Goal: Task Accomplishment & Management: Use online tool/utility

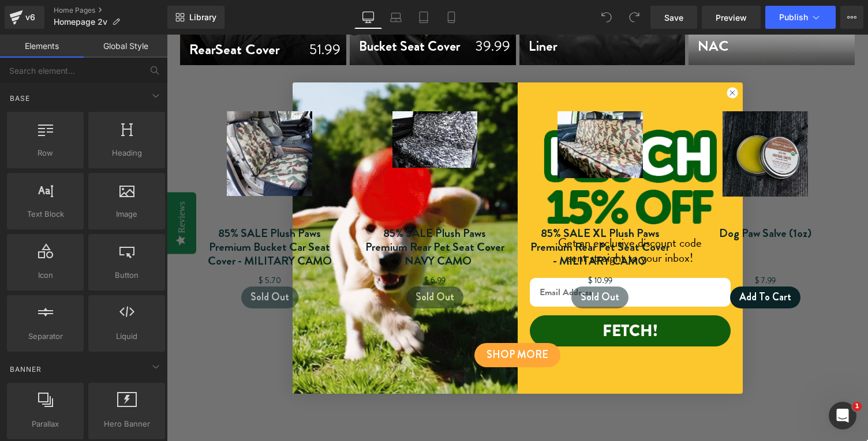
scroll to position [631, 0]
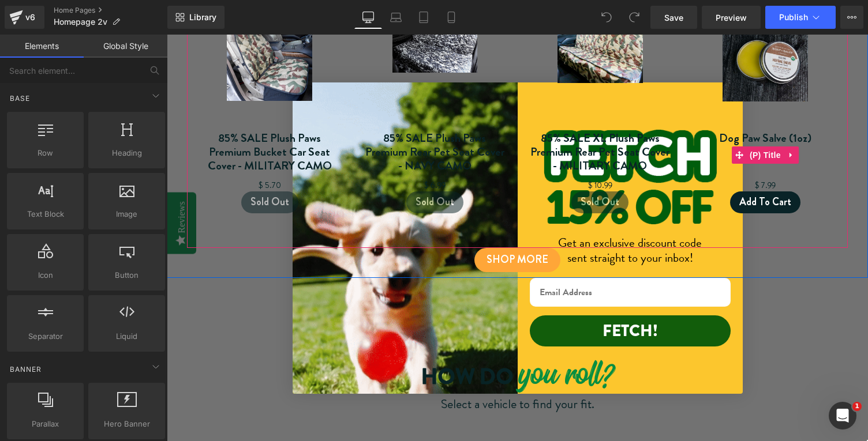
click at [806, 155] on link "Dog Paw Salve (1oz)" at bounding box center [765, 153] width 92 height 42
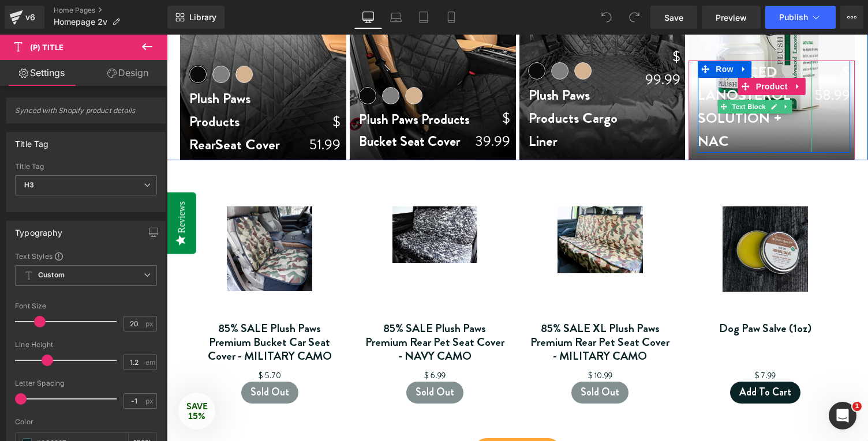
scroll to position [462, 0]
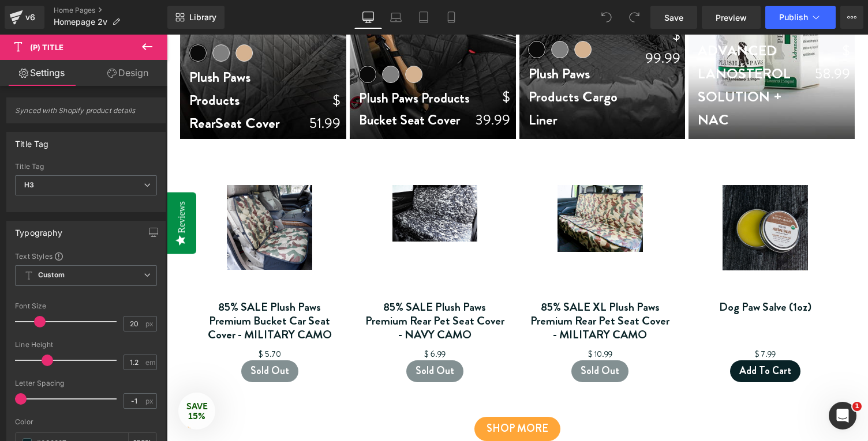
click at [648, 224] on link "Sale Off" at bounding box center [600, 242] width 142 height 115
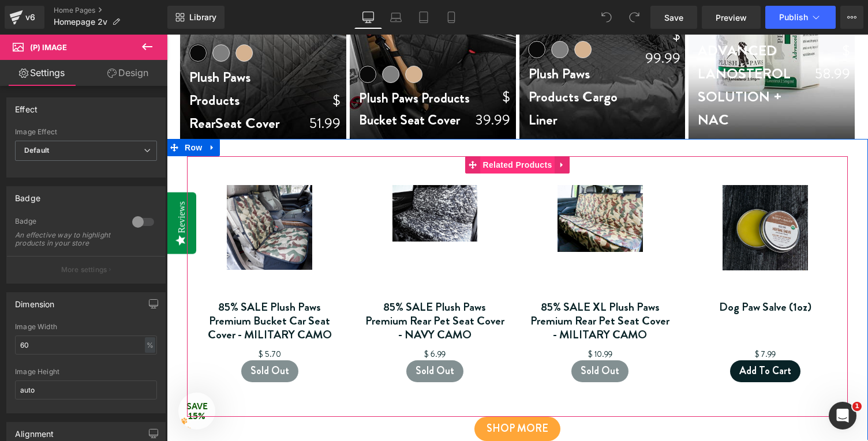
click at [523, 168] on span "Related Products" at bounding box center [517, 164] width 75 height 17
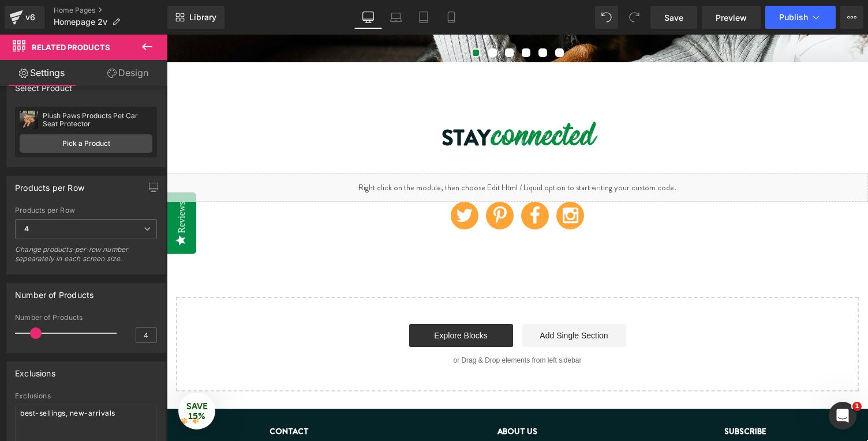
scroll to position [2750, 0]
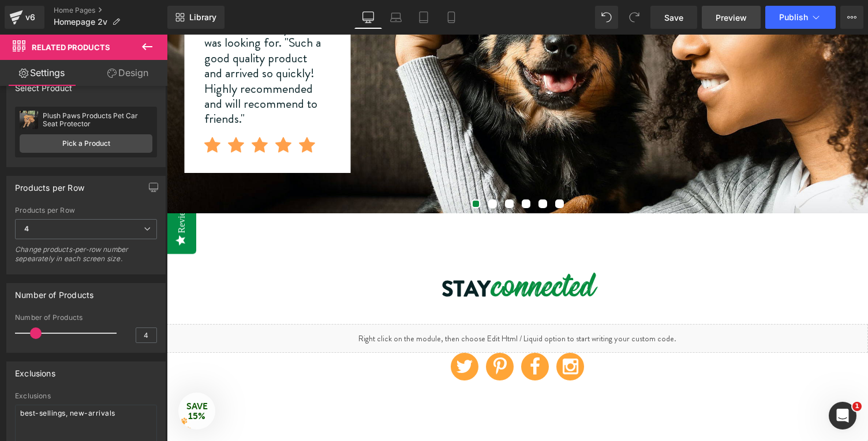
click at [729, 19] on span "Preview" at bounding box center [730, 18] width 31 height 12
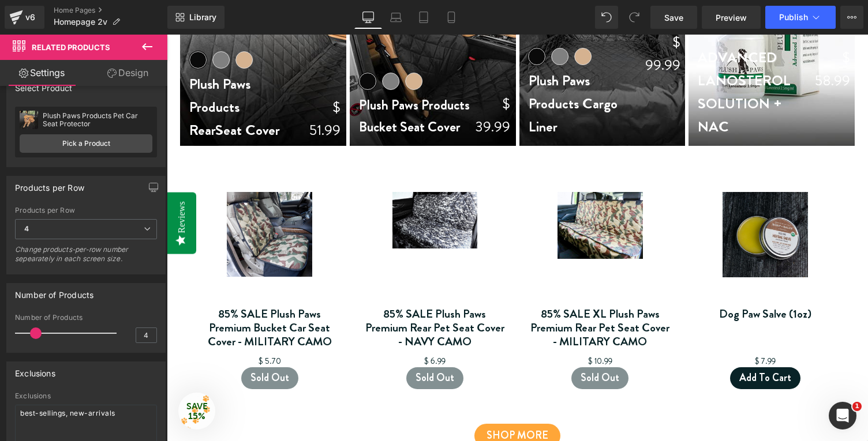
scroll to position [456, 0]
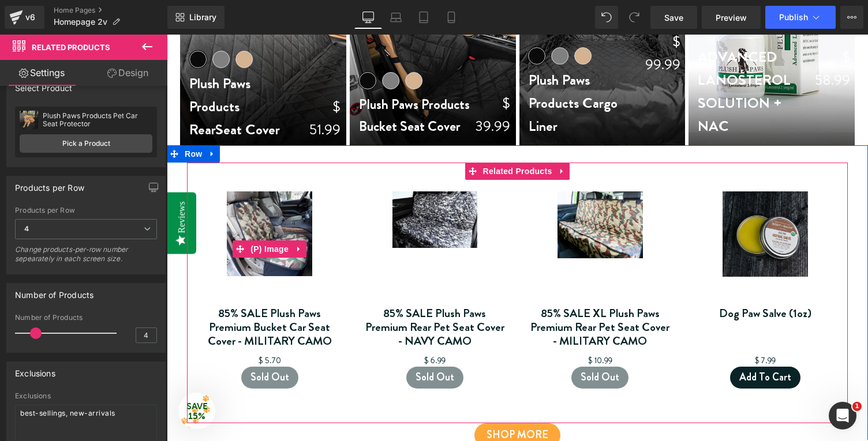
click at [271, 225] on img at bounding box center [269, 234] width 85 height 85
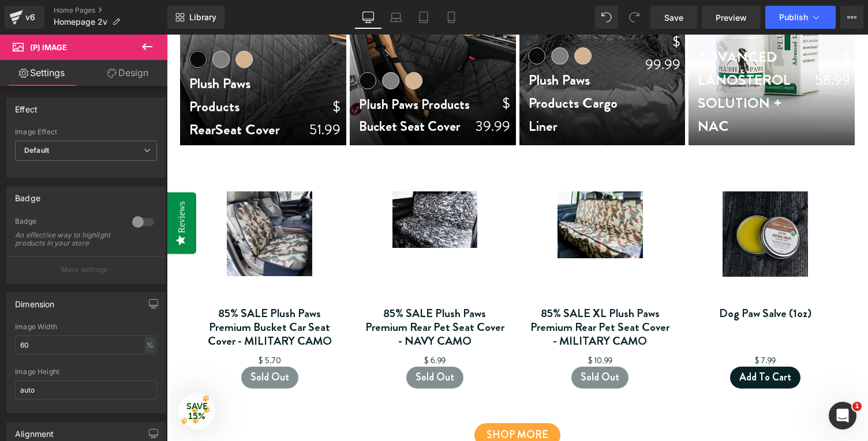
click at [149, 46] on icon at bounding box center [147, 47] width 14 height 14
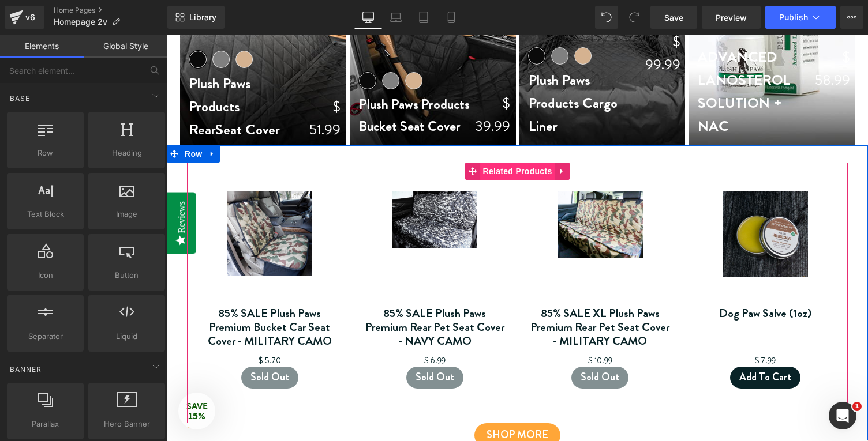
click at [508, 170] on span "Related Products" at bounding box center [517, 171] width 75 height 17
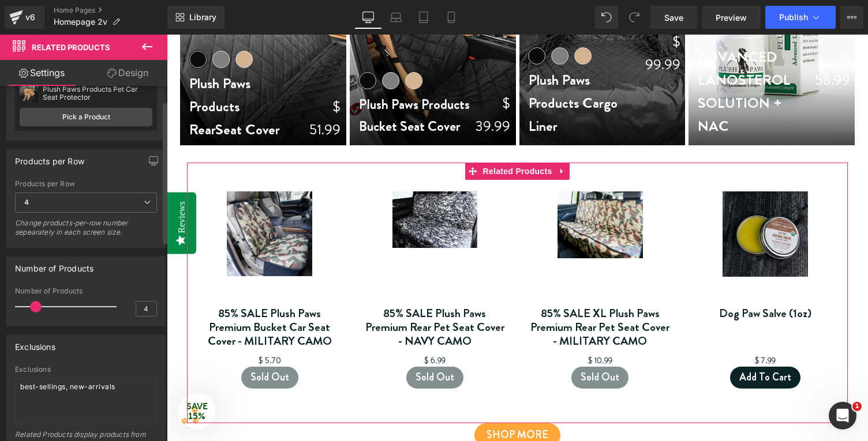
scroll to position [0, 0]
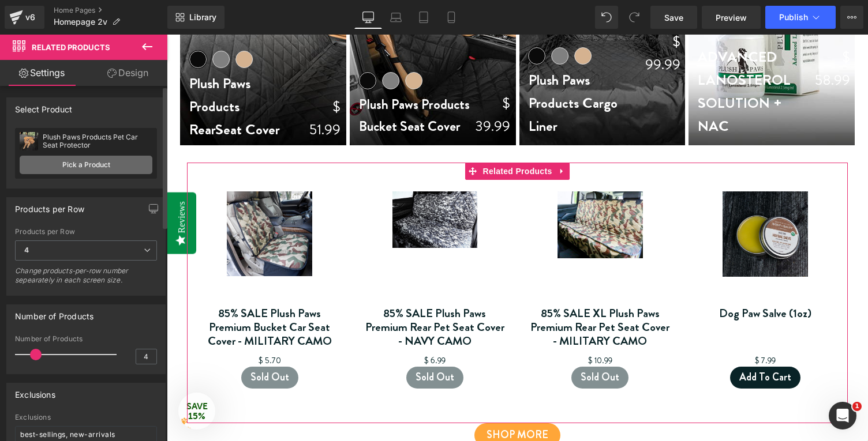
click at [103, 167] on link "Pick a Product" at bounding box center [86, 165] width 133 height 18
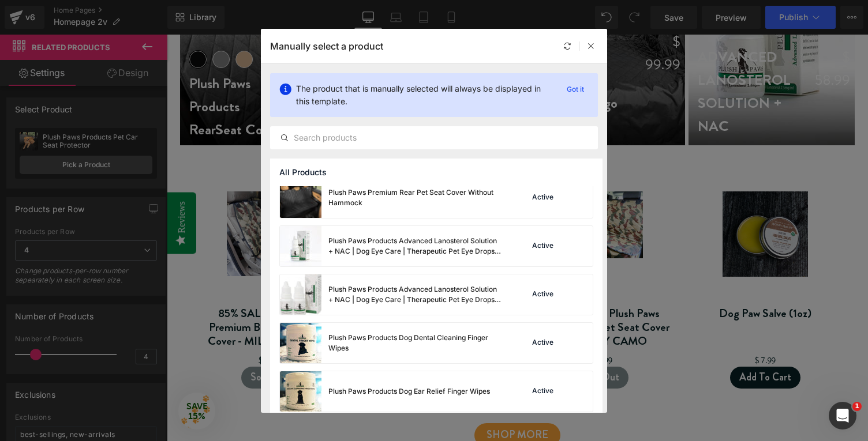
scroll to position [1077, 0]
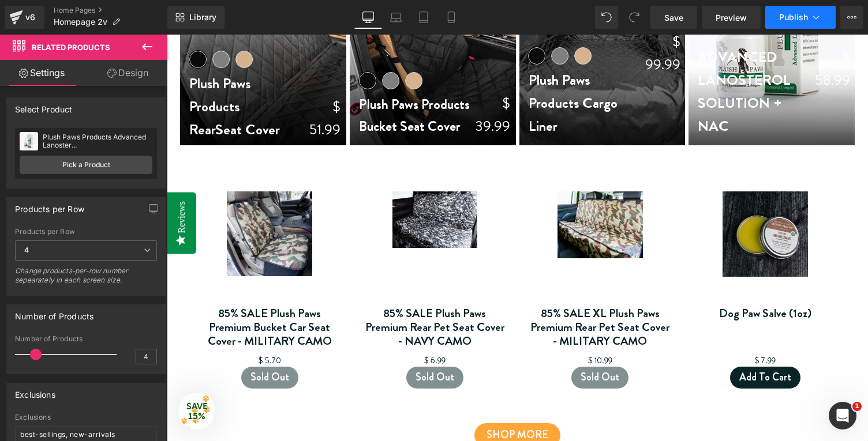
click at [789, 9] on button "Publish" at bounding box center [800, 17] width 70 height 23
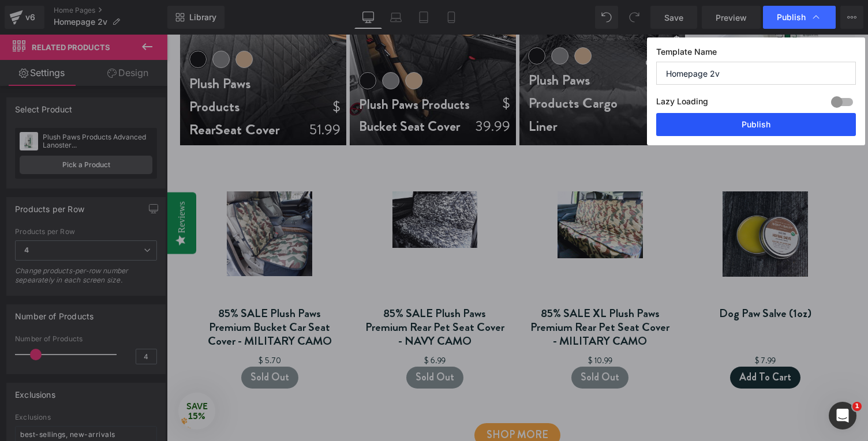
click at [751, 123] on button "Publish" at bounding box center [756, 124] width 200 height 23
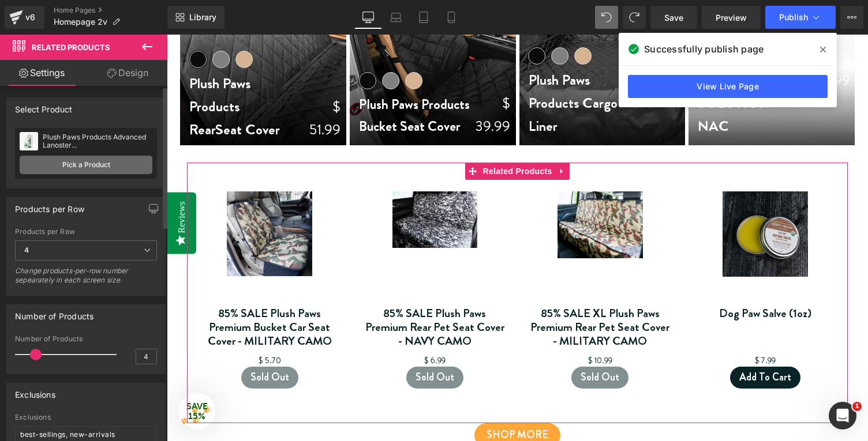
click at [131, 171] on link "Pick a Product" at bounding box center [86, 165] width 133 height 18
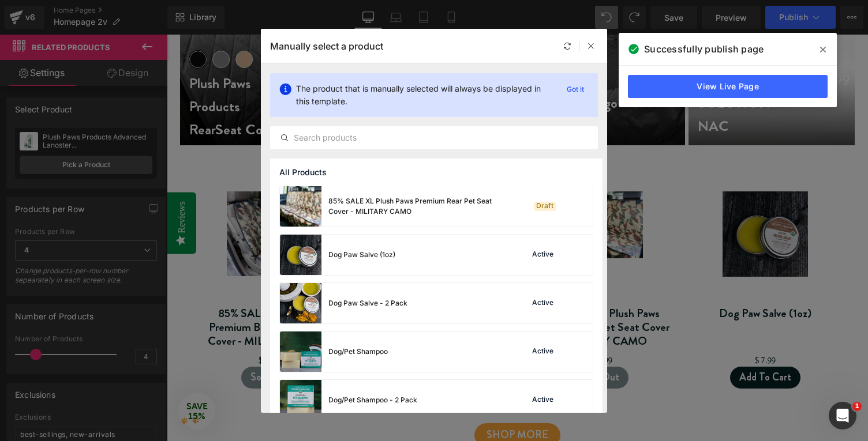
scroll to position [0, 0]
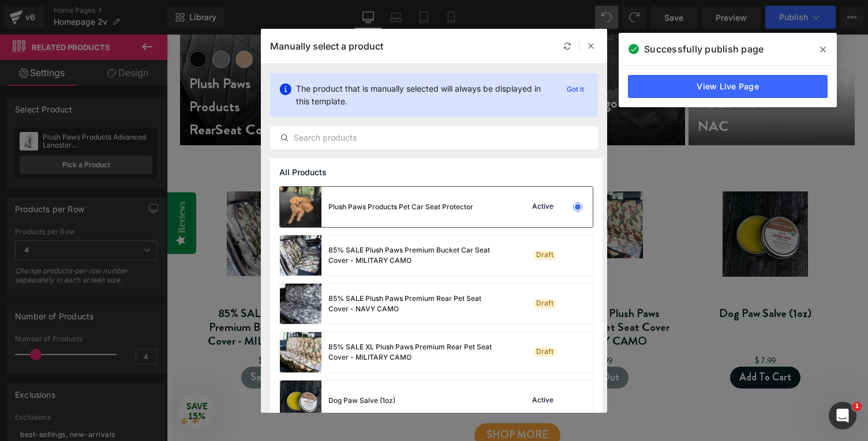
click at [0, 0] on div "Plush Paws Products Pet Car Seat Protector" at bounding box center [0, 0] width 0 height 0
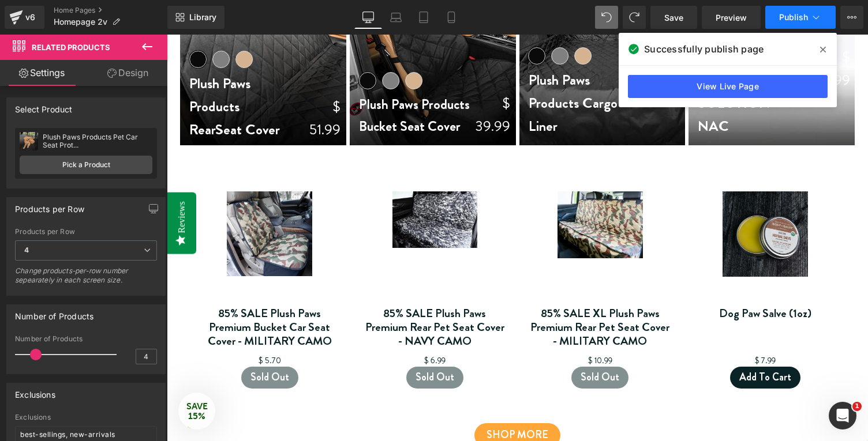
click at [791, 16] on span "Publish" at bounding box center [793, 17] width 29 height 9
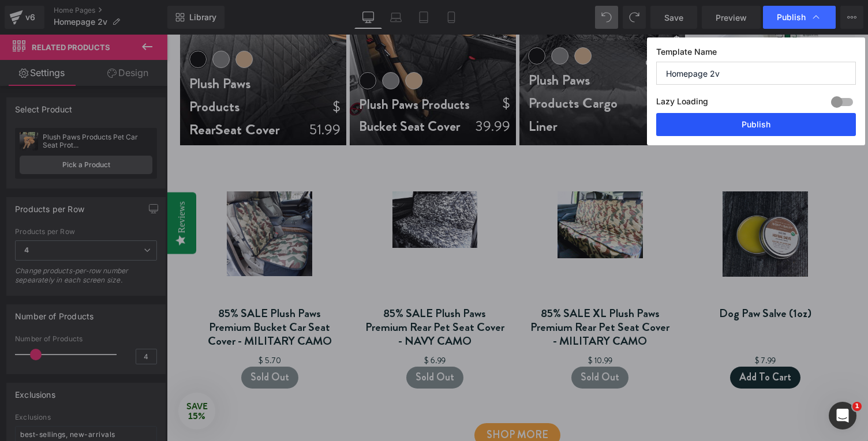
click at [0, 0] on button "Publish" at bounding box center [0, 0] width 0 height 0
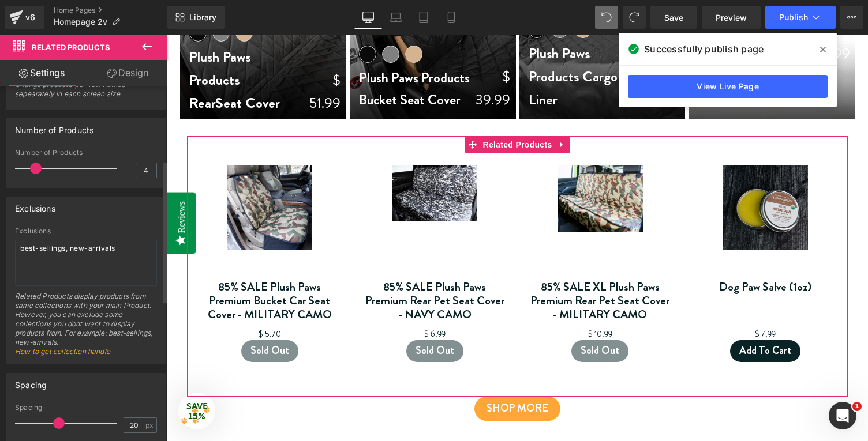
scroll to position [198, 0]
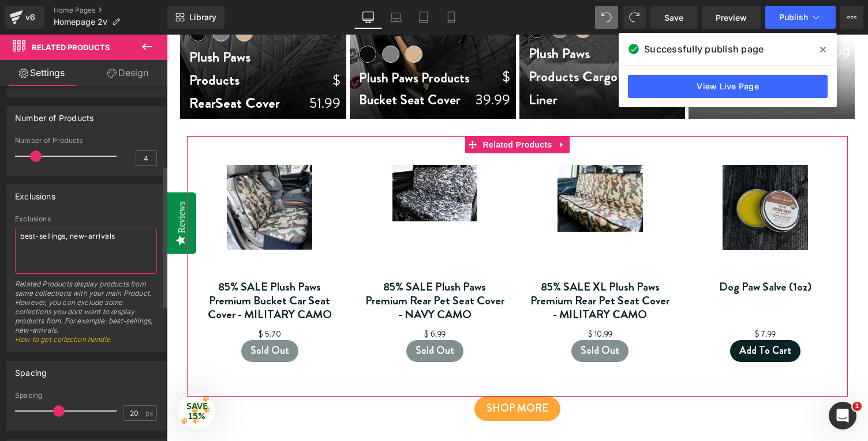
click at [65, 238] on textarea "best-sellings, new-arrivals" at bounding box center [86, 251] width 142 height 46
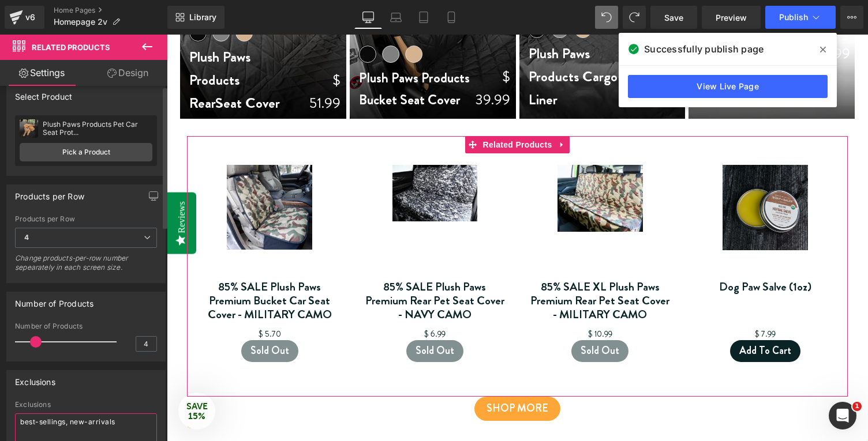
scroll to position [0, 0]
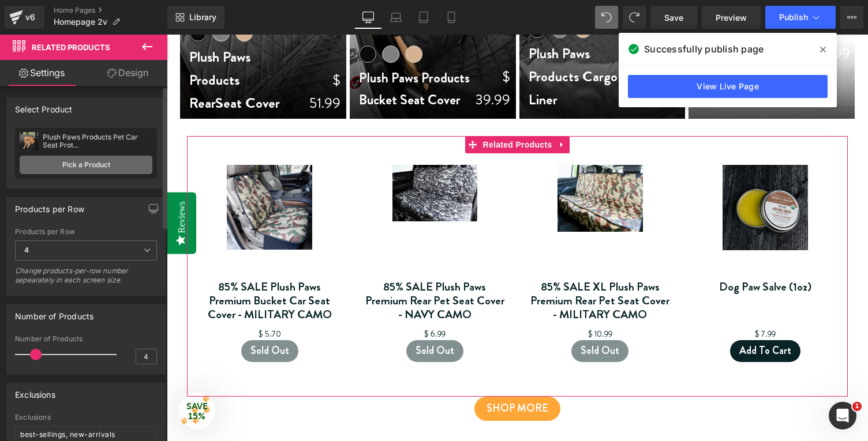
click at [81, 165] on link "Pick a Product" at bounding box center [86, 165] width 133 height 18
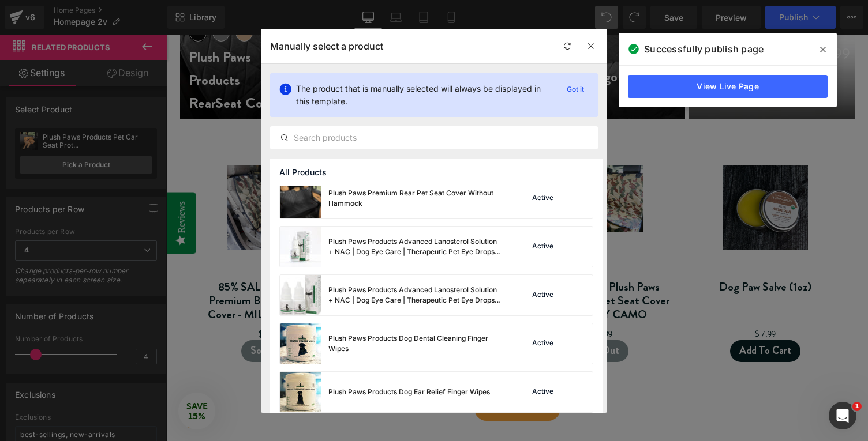
scroll to position [1067, 0]
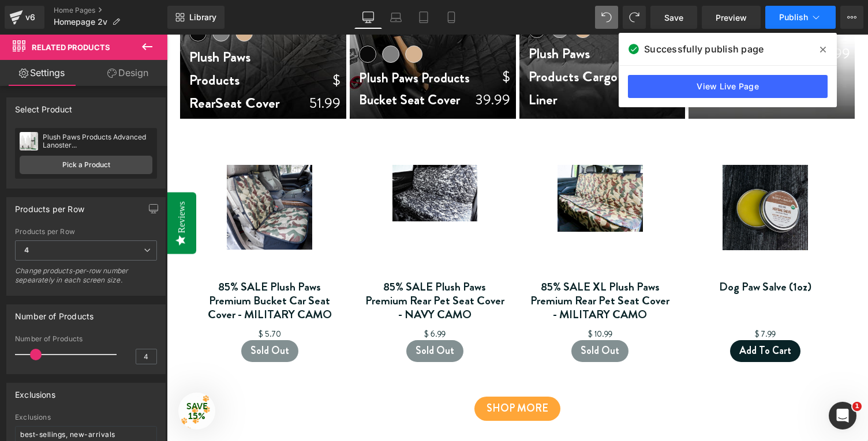
click at [786, 21] on span "Publish" at bounding box center [793, 17] width 29 height 9
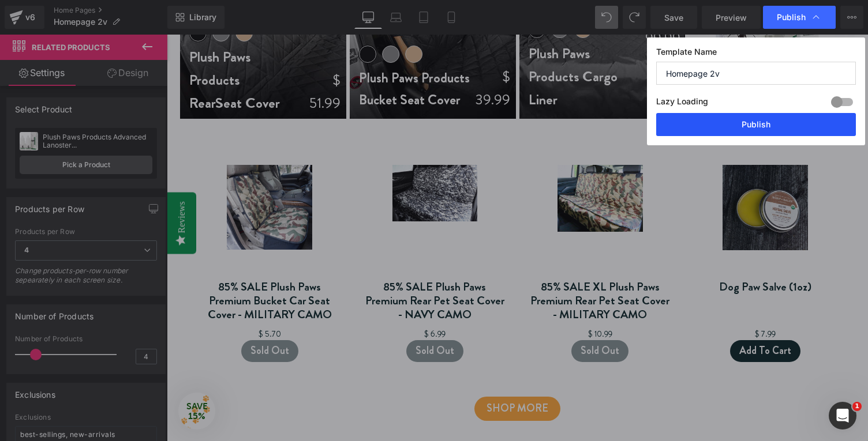
click at [0, 0] on button "Publish" at bounding box center [0, 0] width 0 height 0
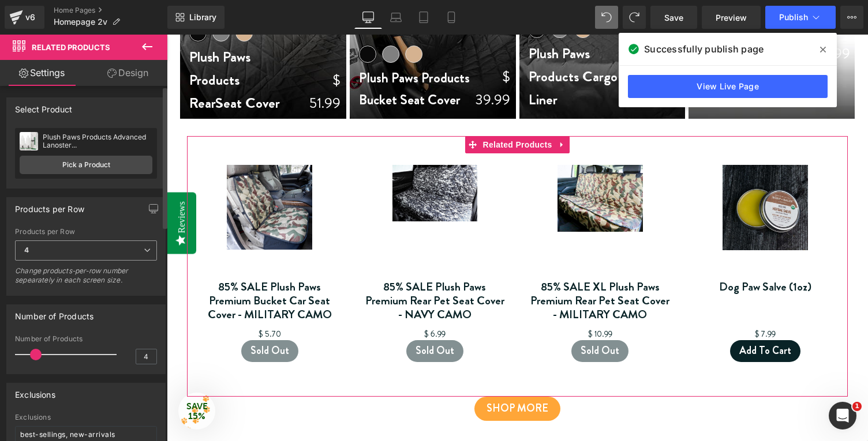
click at [119, 256] on span "4" at bounding box center [86, 251] width 142 height 20
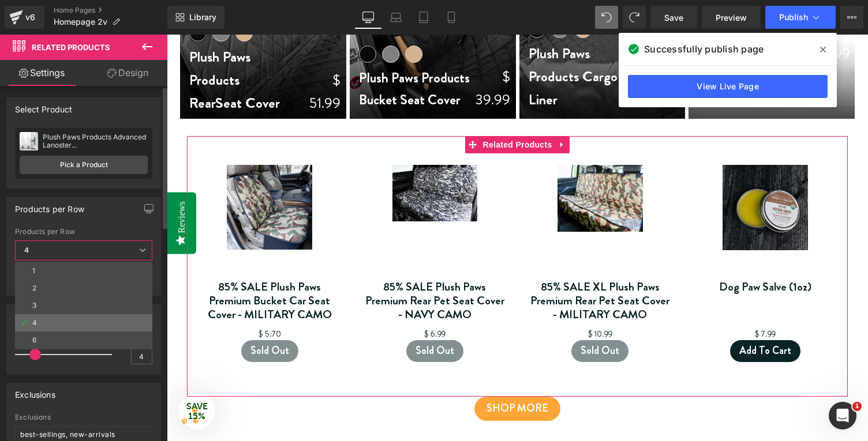
click at [108, 331] on li "4" at bounding box center [83, 322] width 137 height 17
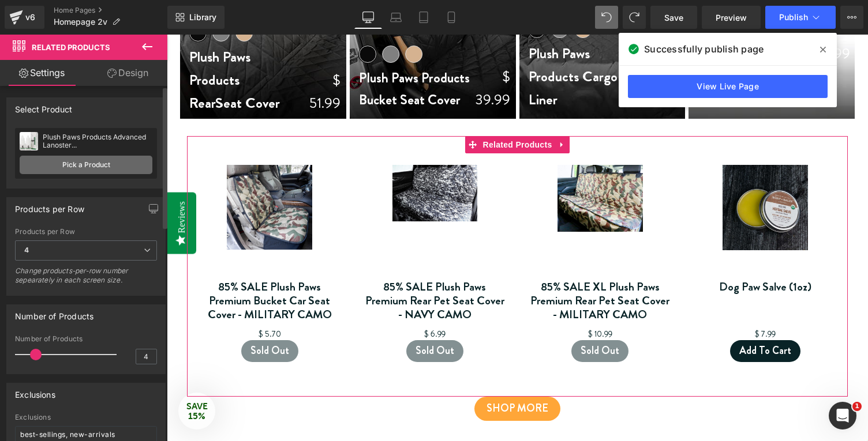
click at [127, 168] on link "Pick a Product" at bounding box center [86, 165] width 133 height 18
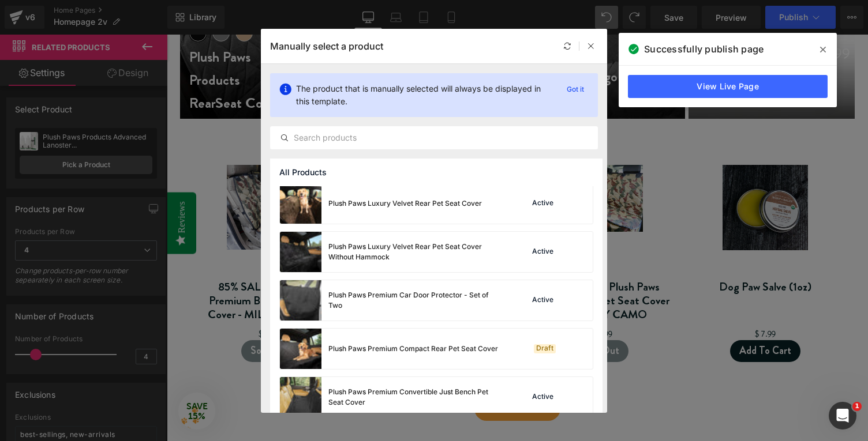
scroll to position [725, 0]
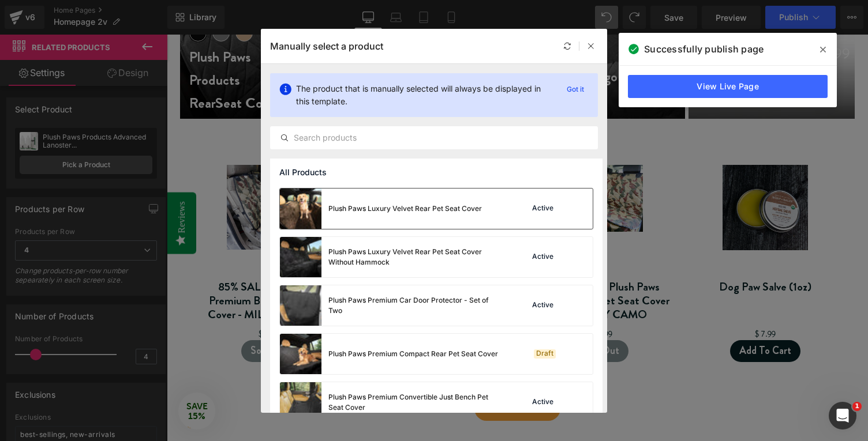
click at [0, 0] on div "Plush Paws Luxury Velvet Rear Pet Seat Cover" at bounding box center [0, 0] width 0 height 0
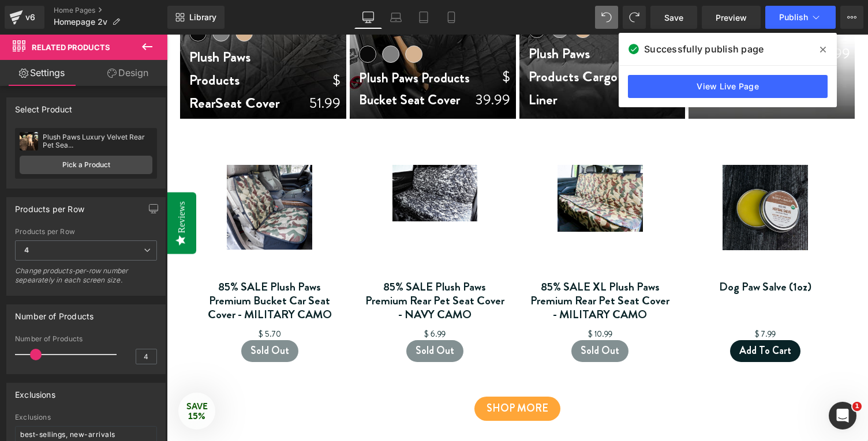
click at [0, 0] on icon at bounding box center [0, 0] width 0 height 0
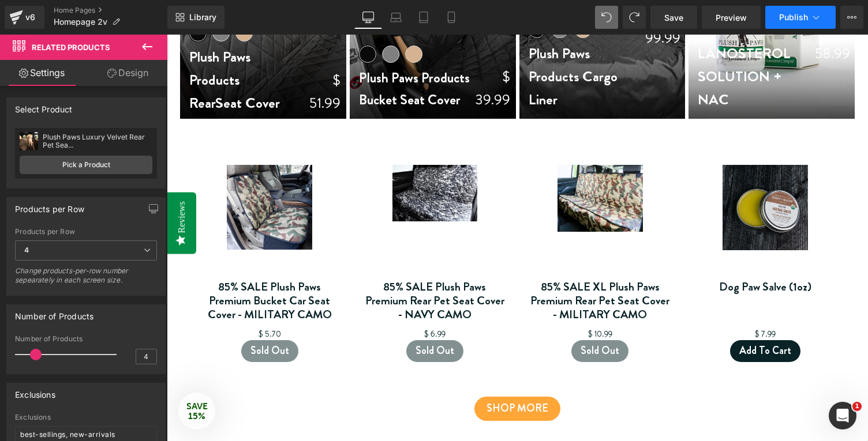
click at [798, 18] on span "Publish" at bounding box center [793, 17] width 29 height 9
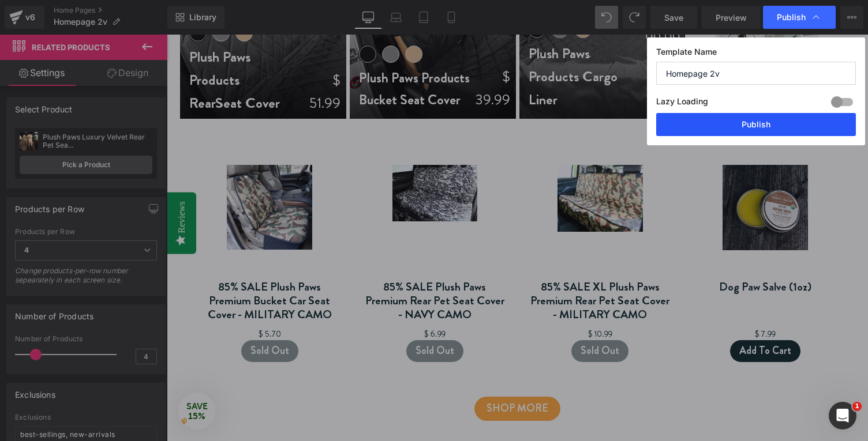
click at [0, 0] on button "Publish" at bounding box center [0, 0] width 0 height 0
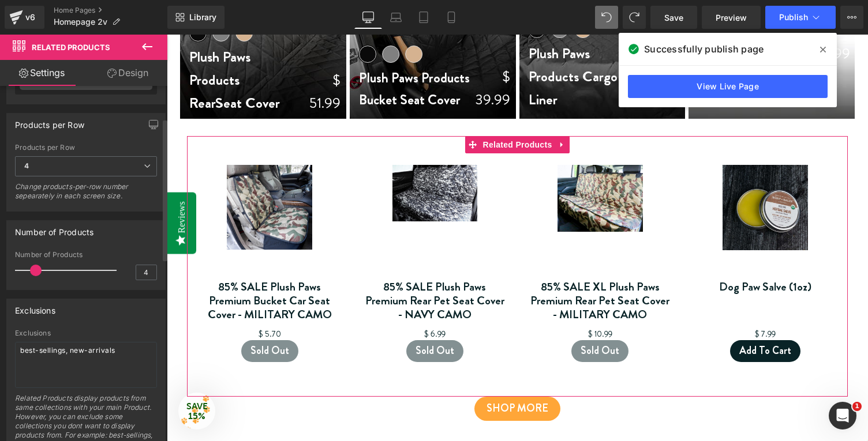
scroll to position [97, 0]
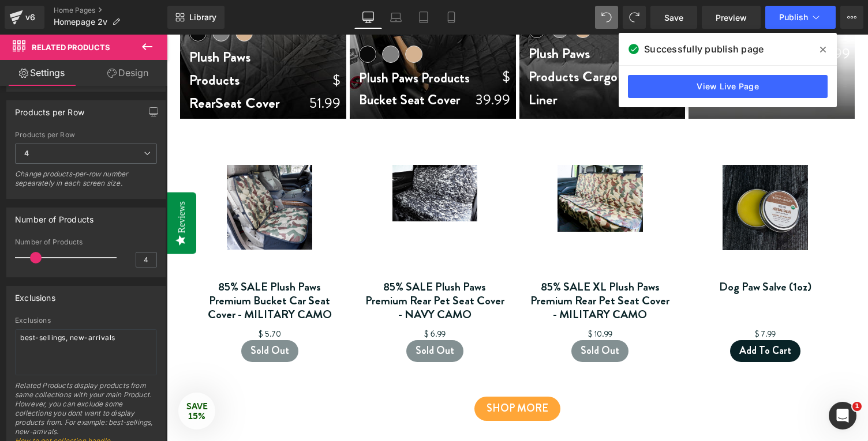
click at [0, 0] on icon at bounding box center [0, 0] width 0 height 0
